Goal: Navigation & Orientation: Find specific page/section

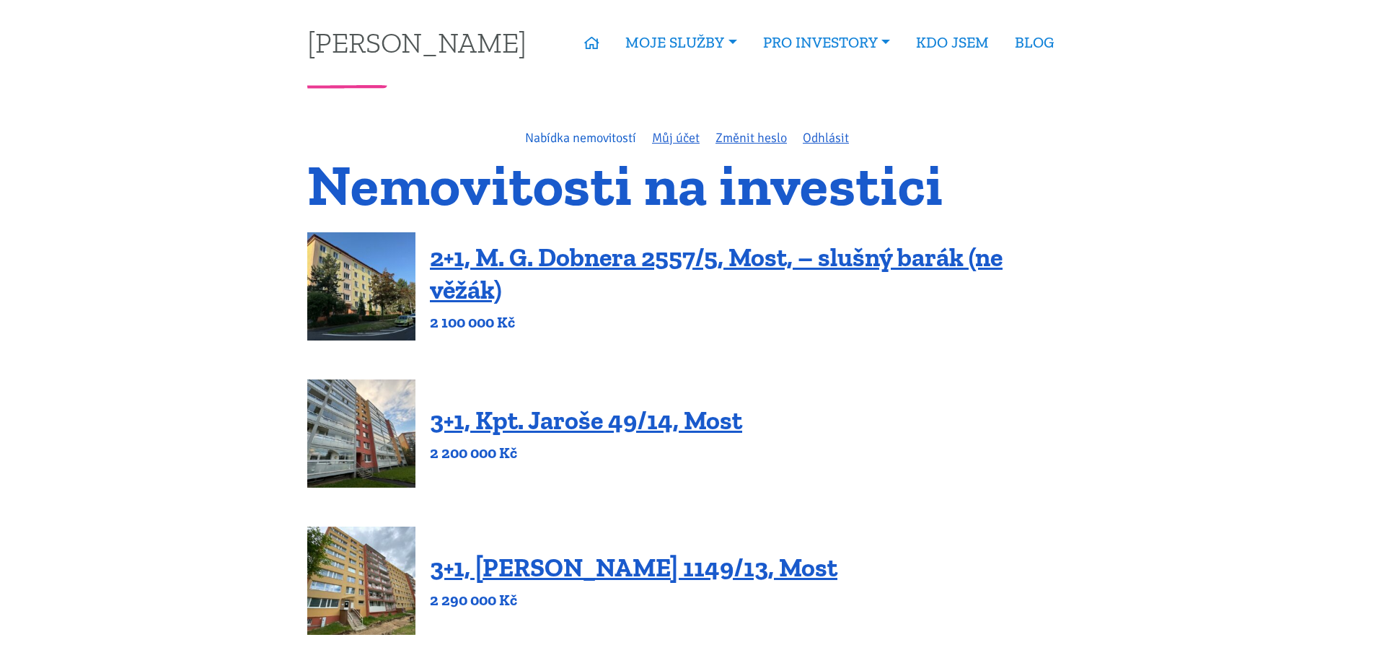
click at [573, 143] on link "Nabídka nemovitostí" at bounding box center [580, 138] width 111 height 16
click at [395, 45] on link "[PERSON_NAME]" at bounding box center [416, 42] width 219 height 28
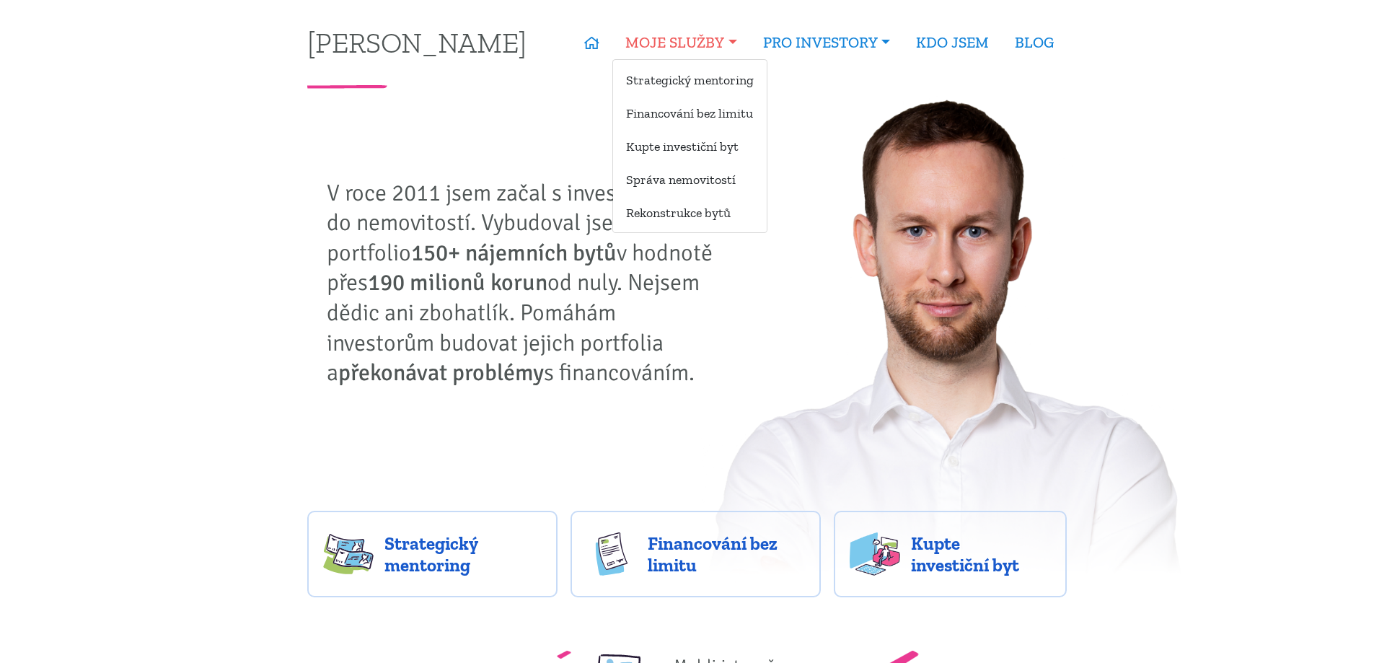
click at [647, 44] on link "MOJE SLUŽBY" at bounding box center [680, 42] width 137 height 33
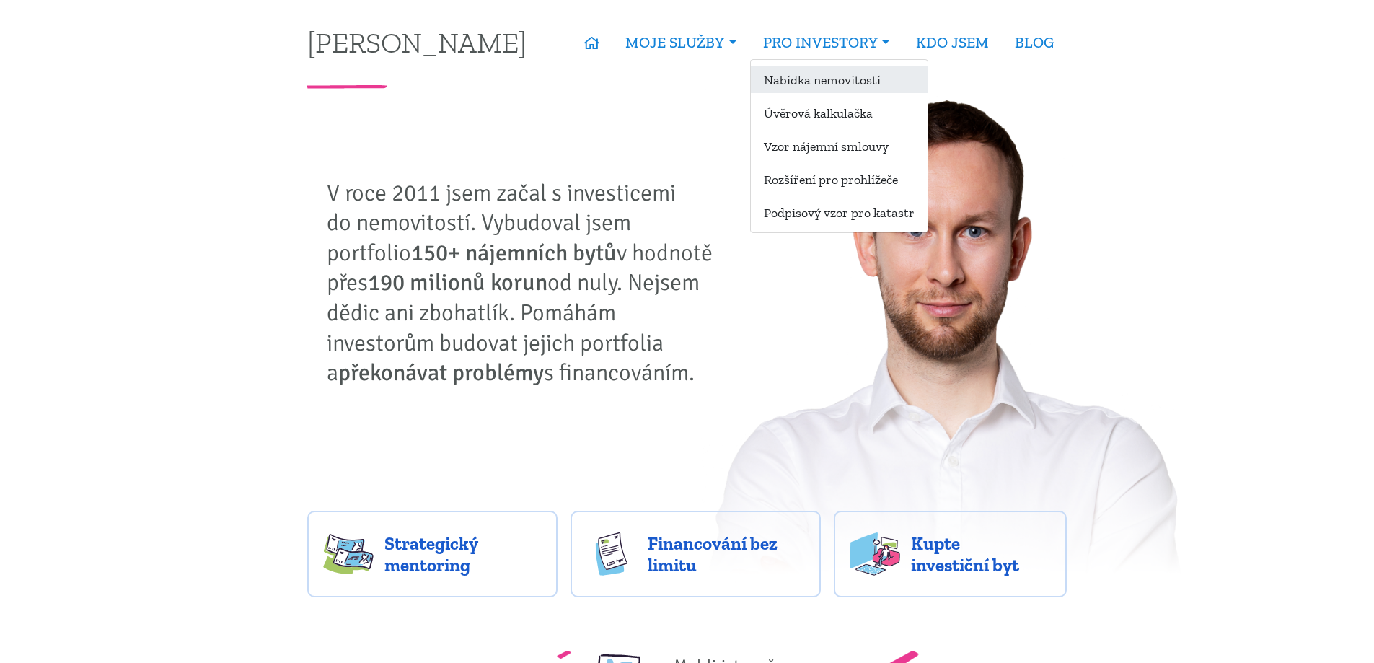
click at [806, 81] on link "Nabídka nemovitostí" at bounding box center [839, 79] width 177 height 27
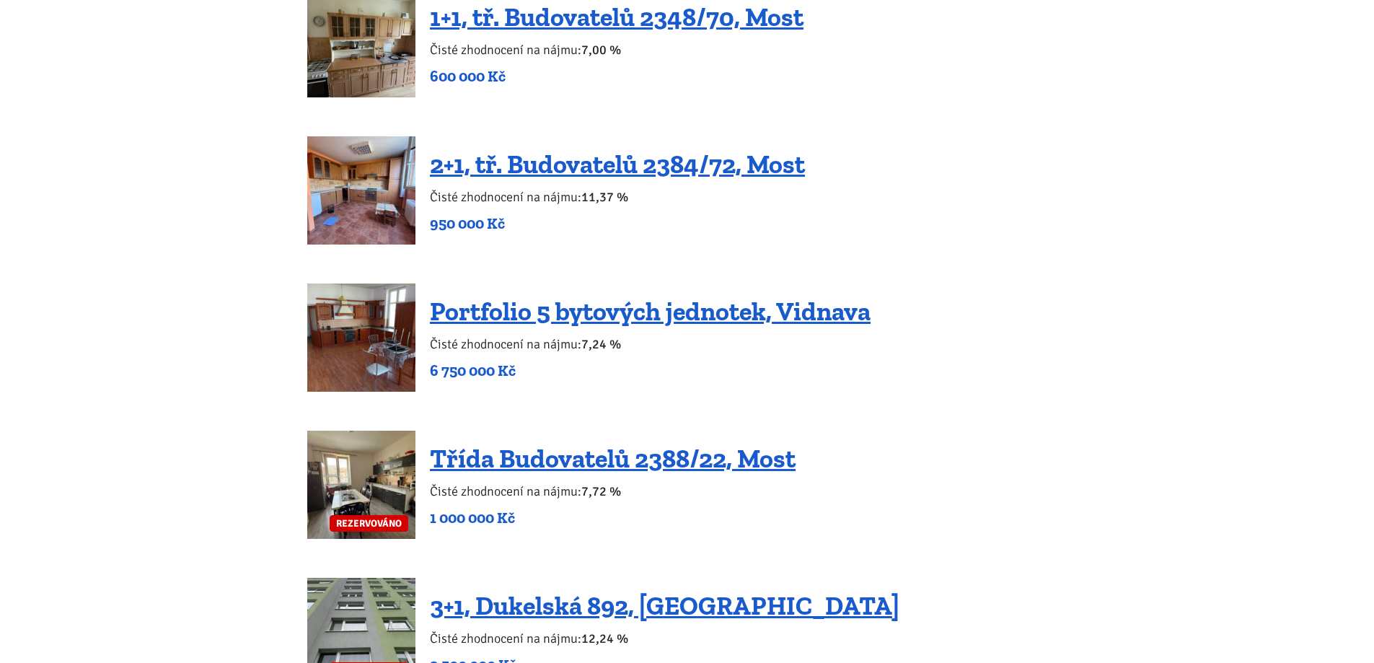
scroll to position [2884, 0]
